Goal: Communication & Community: Answer question/provide support

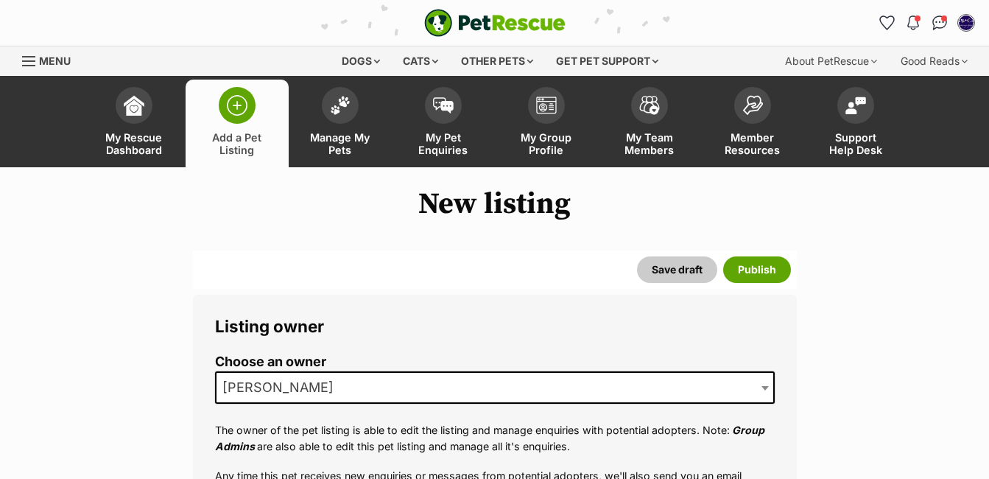
select select
click at [439, 113] on span at bounding box center [443, 101] width 37 height 37
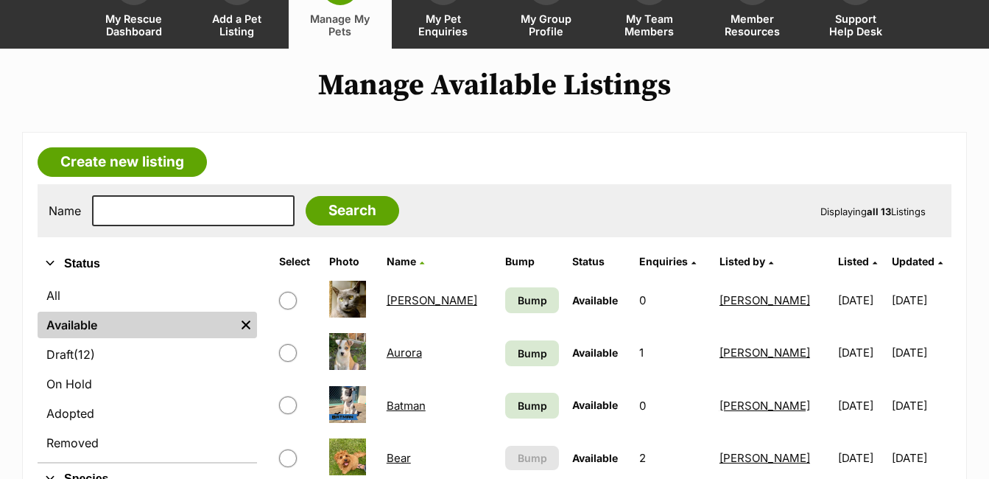
scroll to position [58, 0]
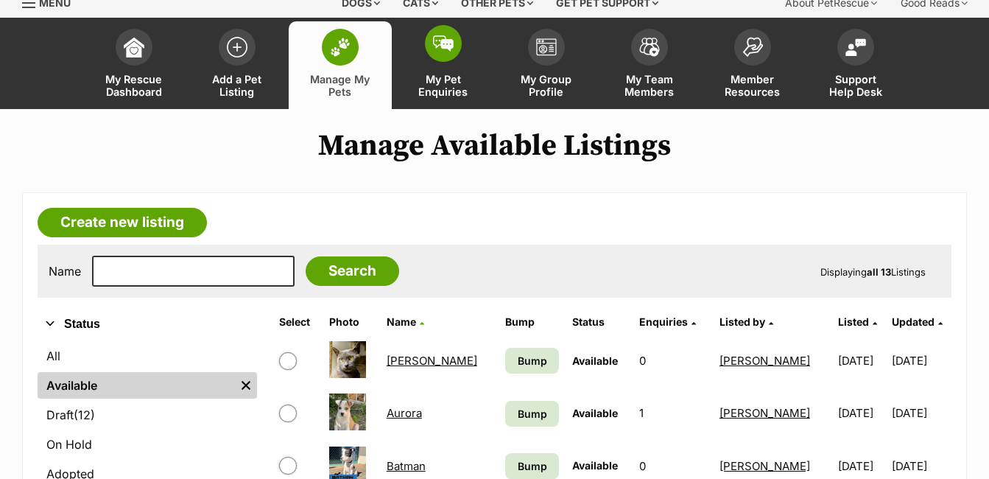
click at [449, 52] on span at bounding box center [443, 43] width 37 height 37
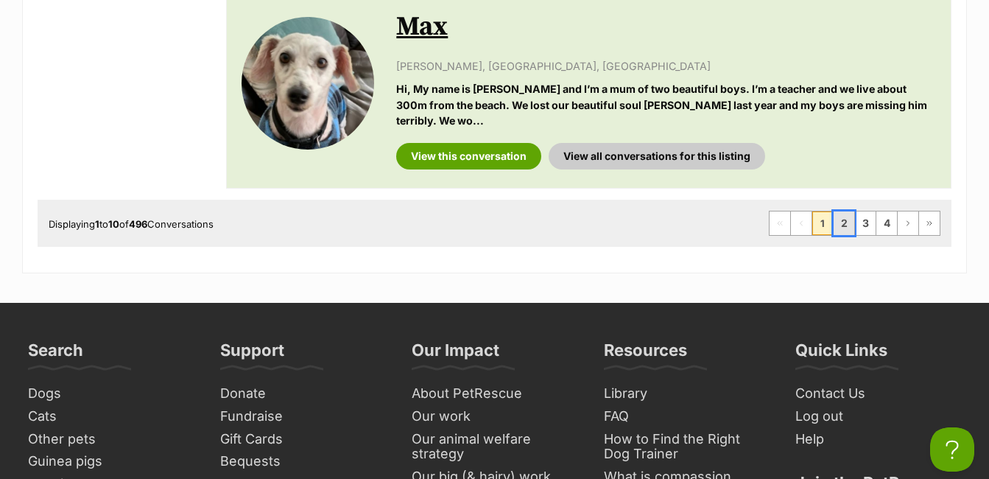
click at [842, 211] on link "2" at bounding box center [844, 223] width 21 height 24
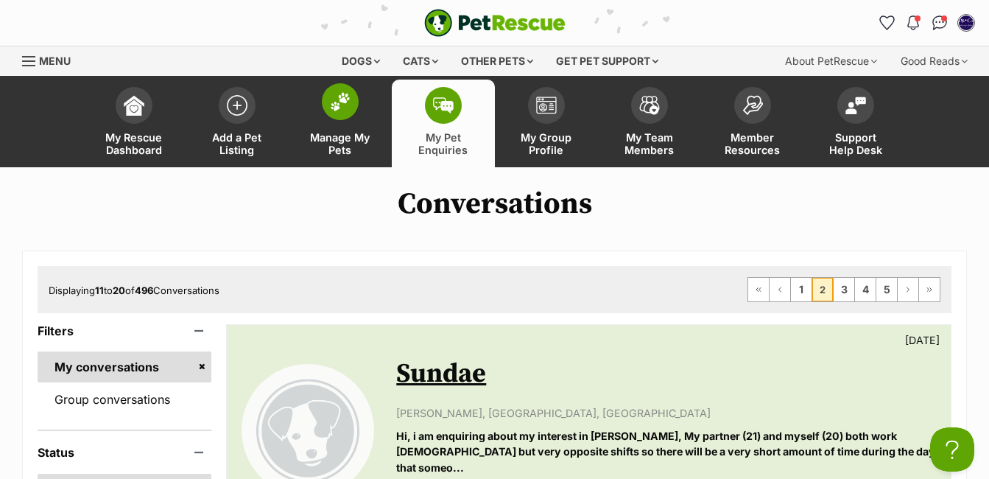
click at [349, 110] on img at bounding box center [340, 101] width 21 height 19
